Goal: Information Seeking & Learning: Learn about a topic

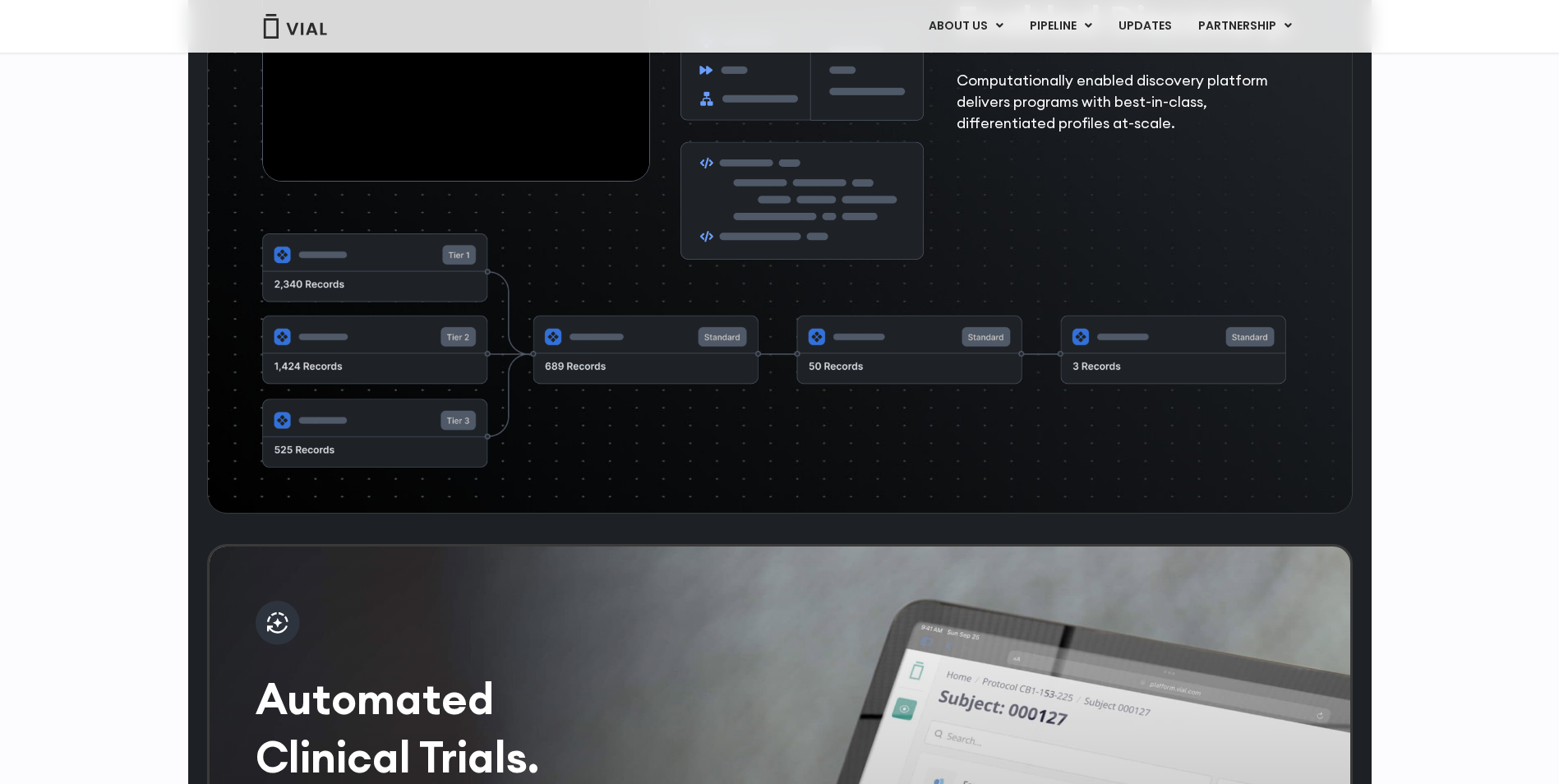
scroll to position [2958, 0]
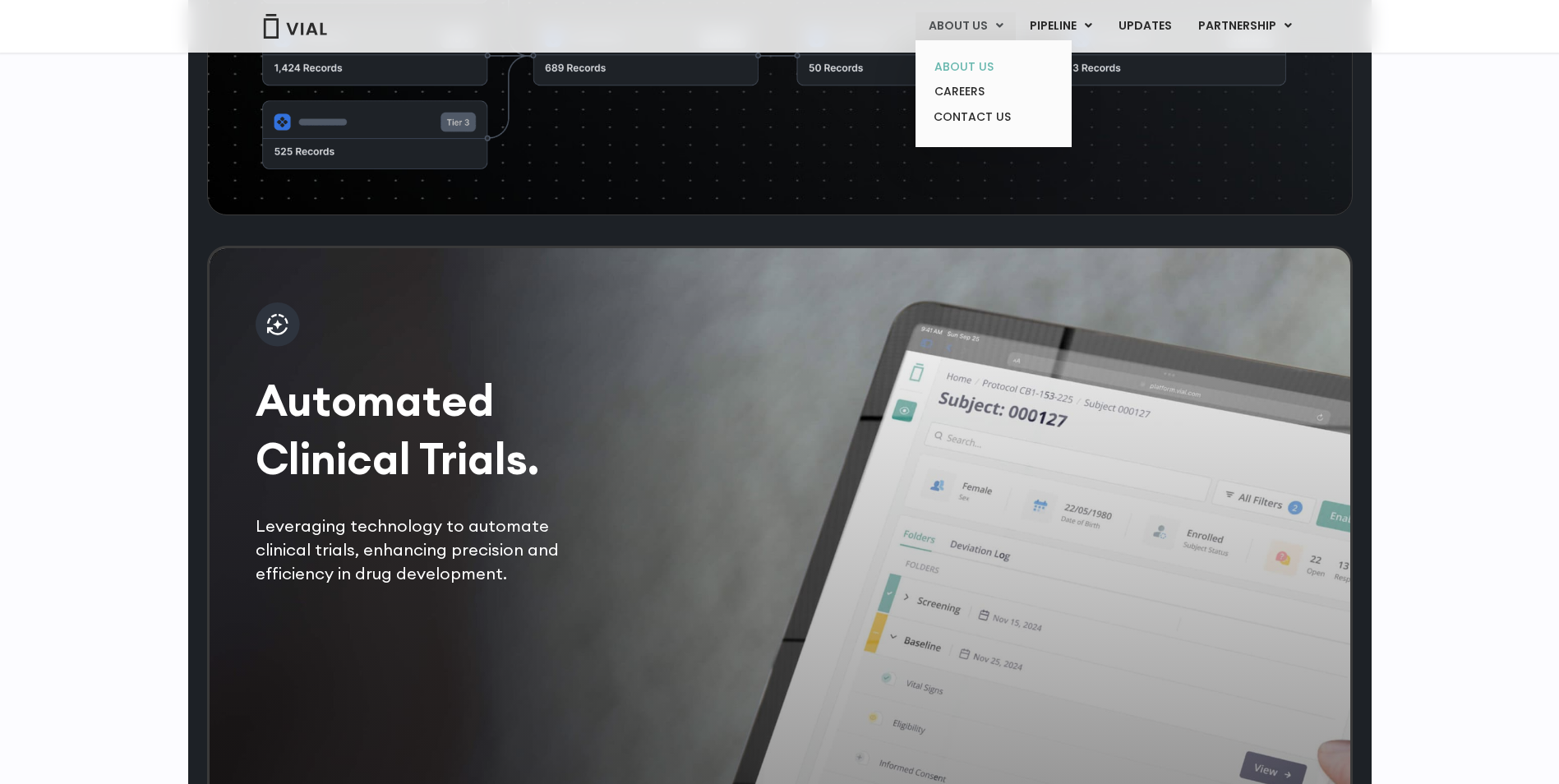
click at [970, 61] on link "ABOUT US" at bounding box center [993, 66] width 144 height 26
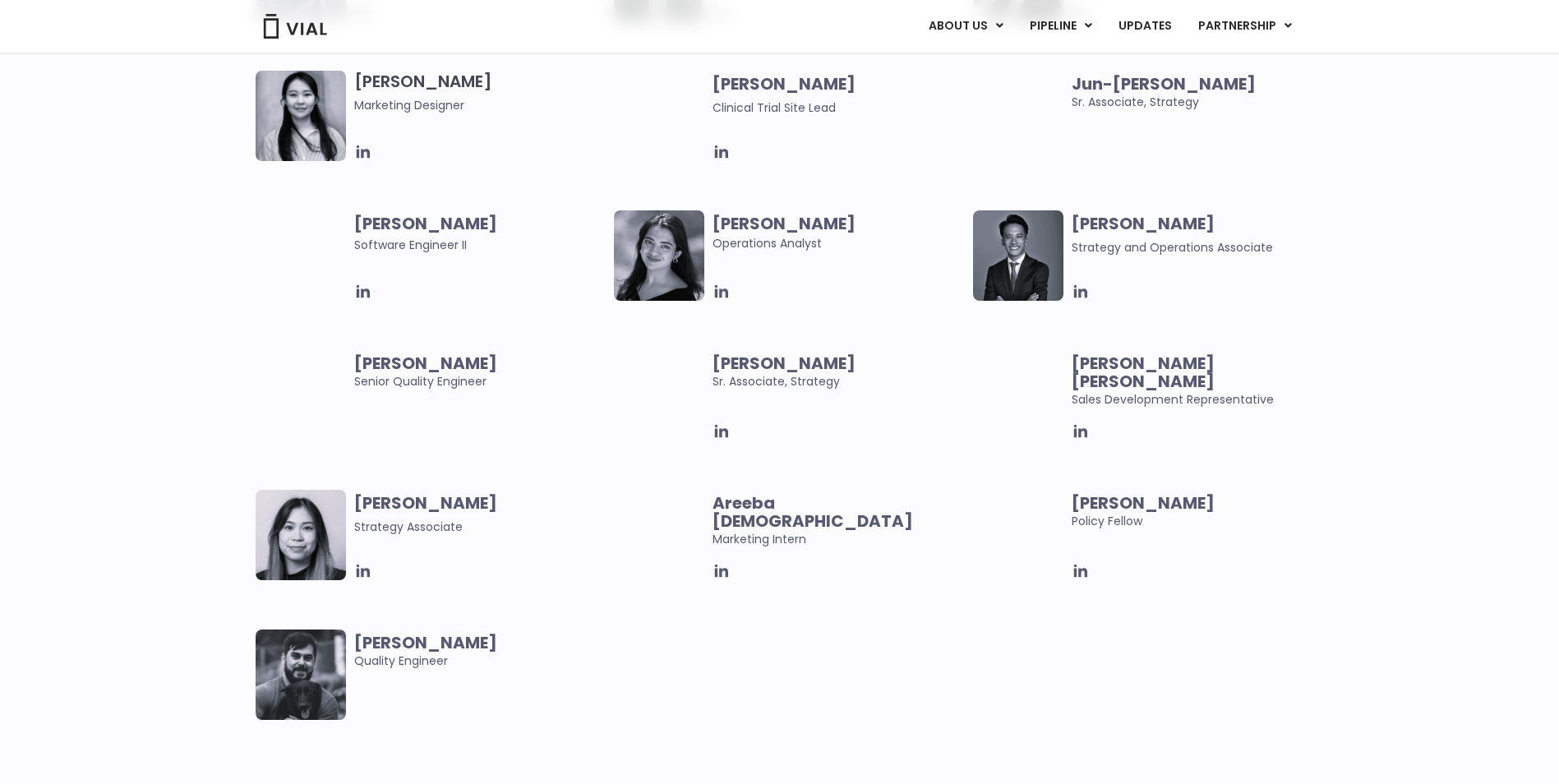
scroll to position [3041, 0]
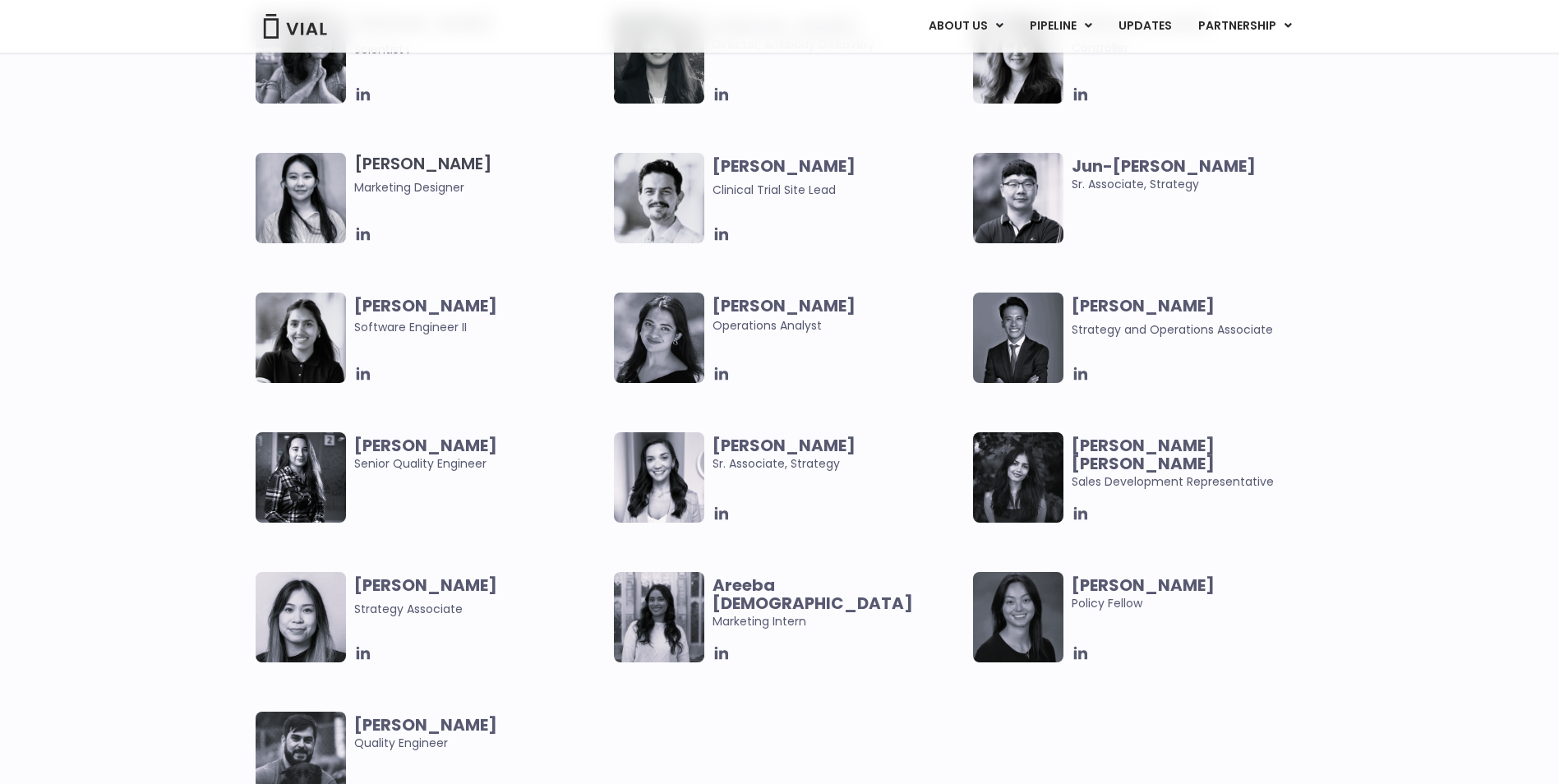
click at [1130, 162] on b "Jun-[PERSON_NAME]" at bounding box center [1164, 166] width 184 height 23
click at [1058, 341] on img at bounding box center [1018, 338] width 90 height 90
click at [997, 348] on img at bounding box center [1018, 338] width 90 height 90
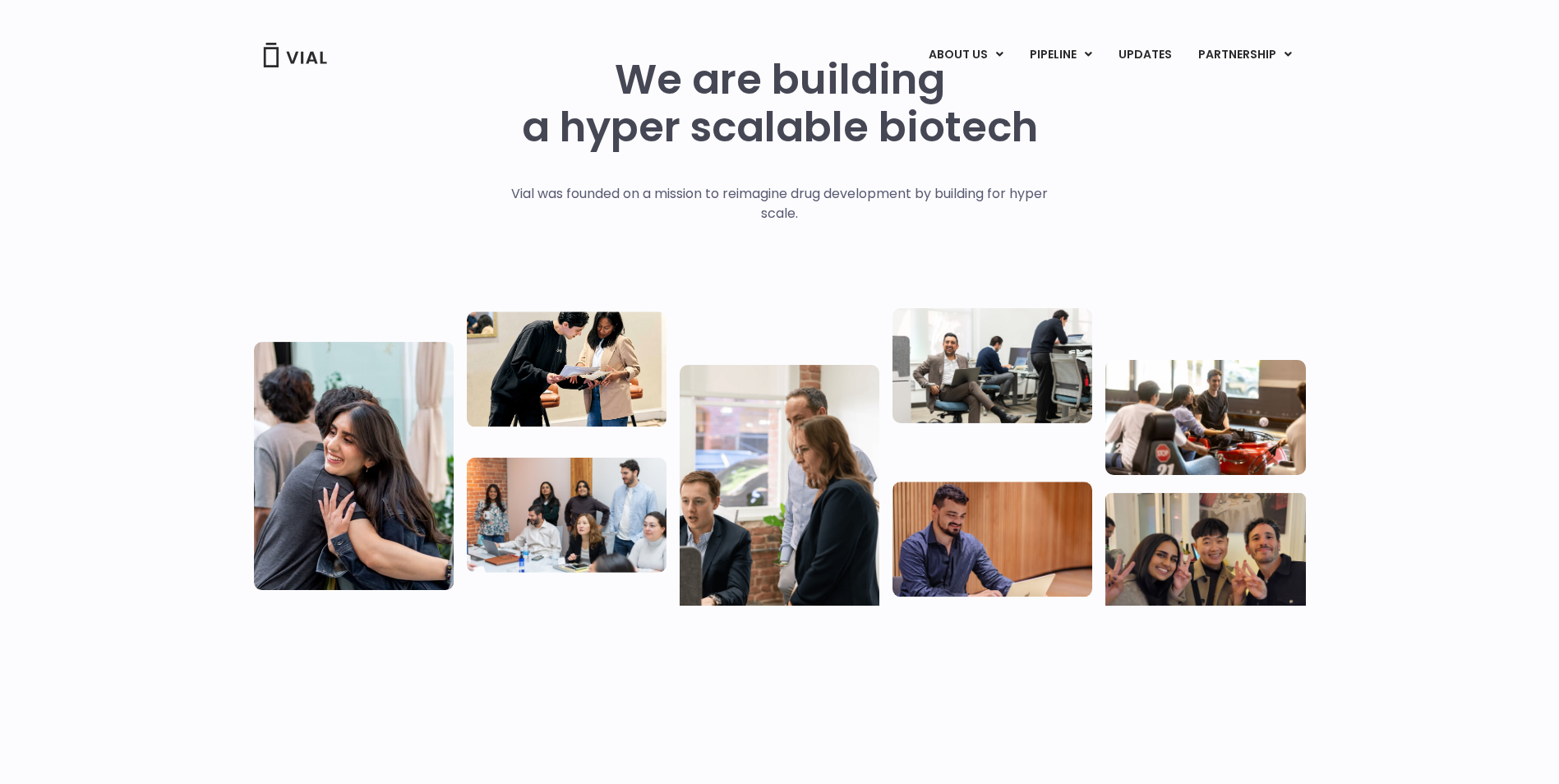
scroll to position [0, 0]
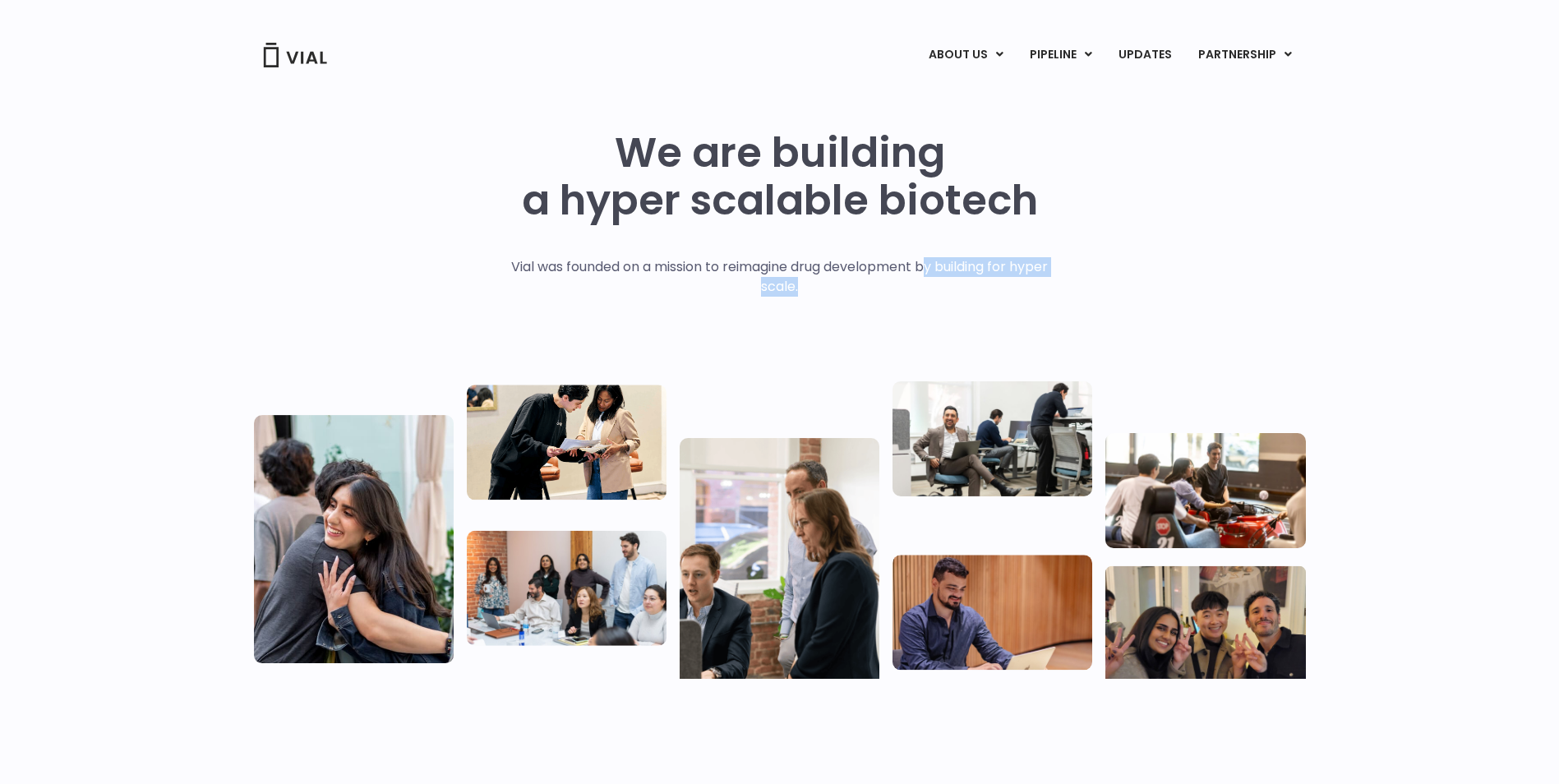
drag, startPoint x: 928, startPoint y: 273, endPoint x: 996, endPoint y: 310, distance: 77.4
click at [996, 310] on div "Vial was founded on a mission to reimagine drug development by building for hyp…" at bounding box center [779, 309] width 572 height 105
drag, startPoint x: 996, startPoint y: 310, endPoint x: 987, endPoint y: 314, distance: 9.8
click at [987, 314] on div "Vial was founded on a mission to reimagine drug development by building for hyp…" at bounding box center [779, 309] width 572 height 105
